Goal: Check status: Check status

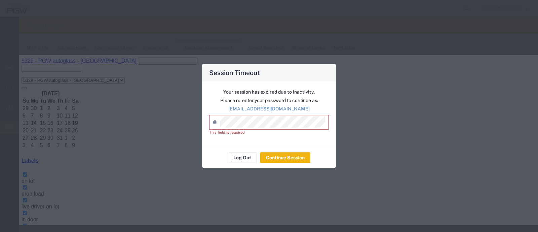
scroll to position [47, 0]
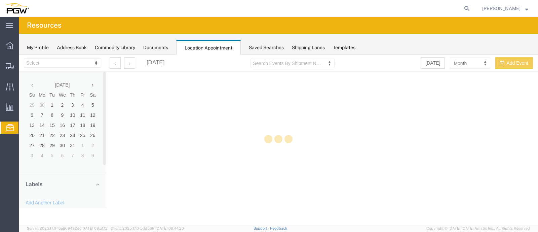
select select "28253"
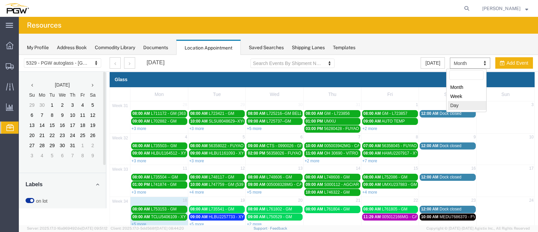
select select "agendaDay"
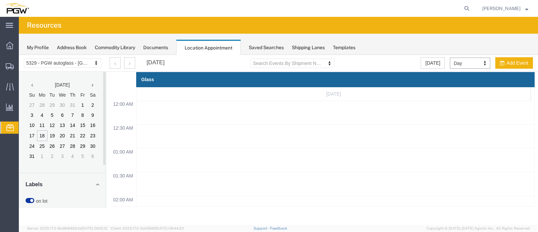
scroll to position [286, 0]
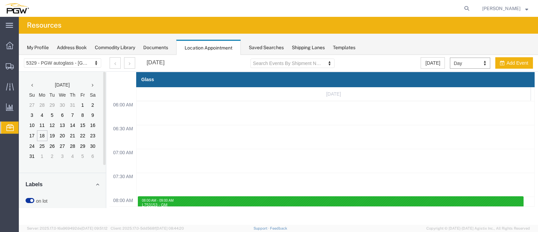
click at [135, 69] on div "August 18, 2025" at bounding box center [137, 62] width 55 height 11
click at [128, 63] on button "button" at bounding box center [129, 62] width 11 height 11
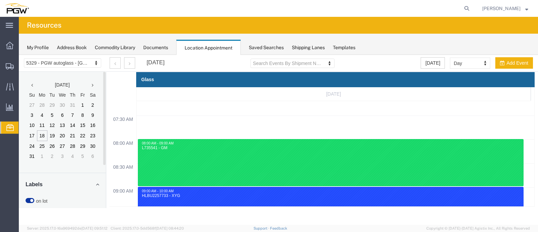
scroll to position [412, 0]
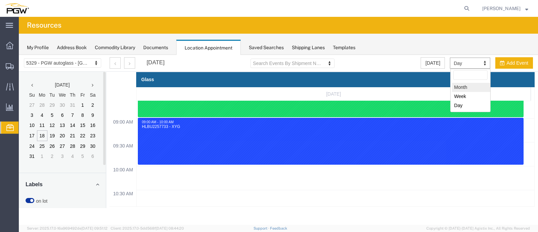
select select "month"
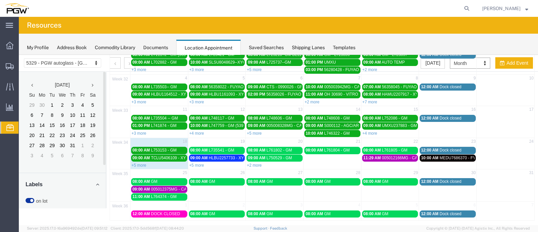
scroll to position [59, 0]
click at [197, 163] on link "+5 more" at bounding box center [196, 165] width 15 height 5
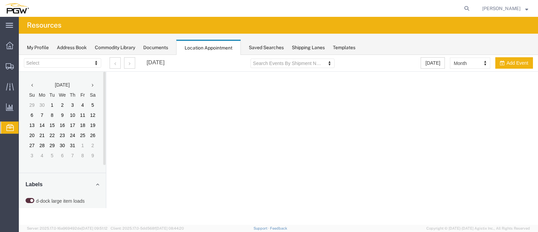
select select "28253"
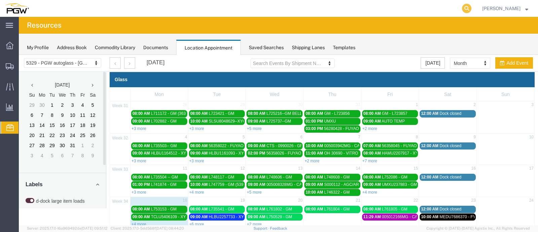
click at [471, 6] on icon at bounding box center [466, 8] width 9 height 9
paste input "56526434"
type input "56526434"
click at [471, 9] on icon at bounding box center [466, 8] width 9 height 9
